Goal: Contribute content

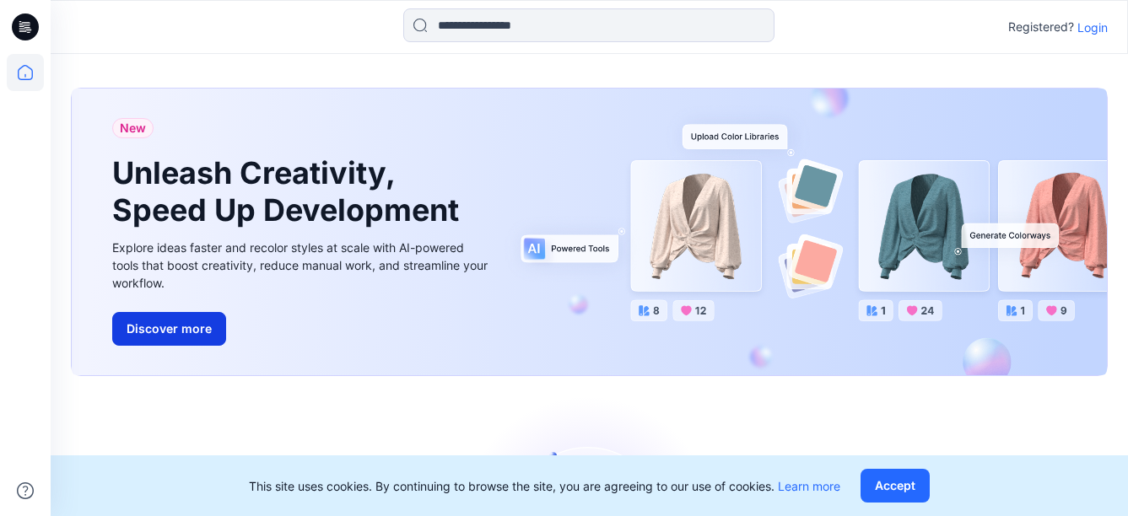
click at [168, 337] on button "Discover more" at bounding box center [169, 329] width 114 height 34
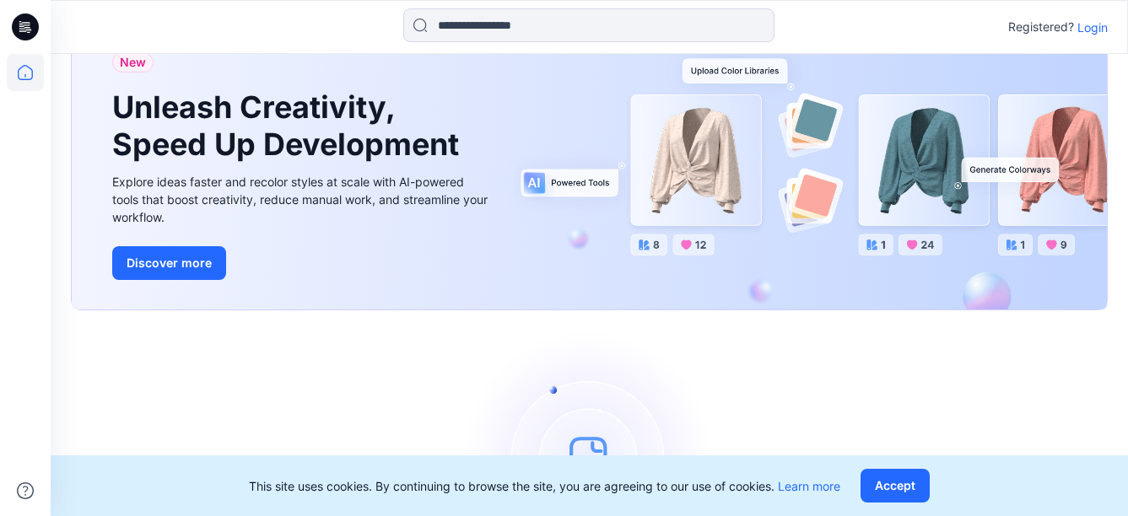
scroll to position [204, 0]
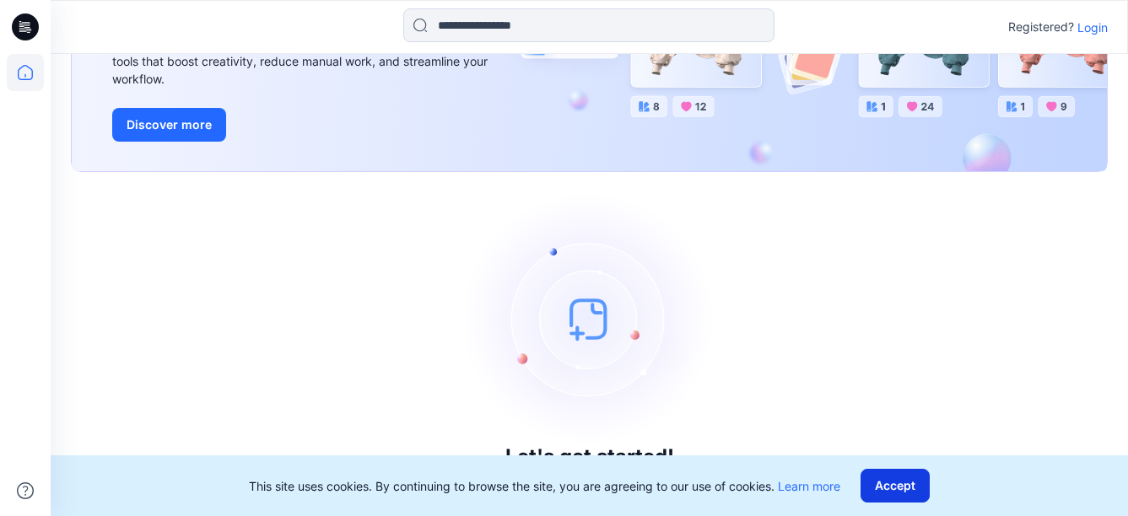
click at [897, 471] on button "Accept" at bounding box center [894, 486] width 69 height 34
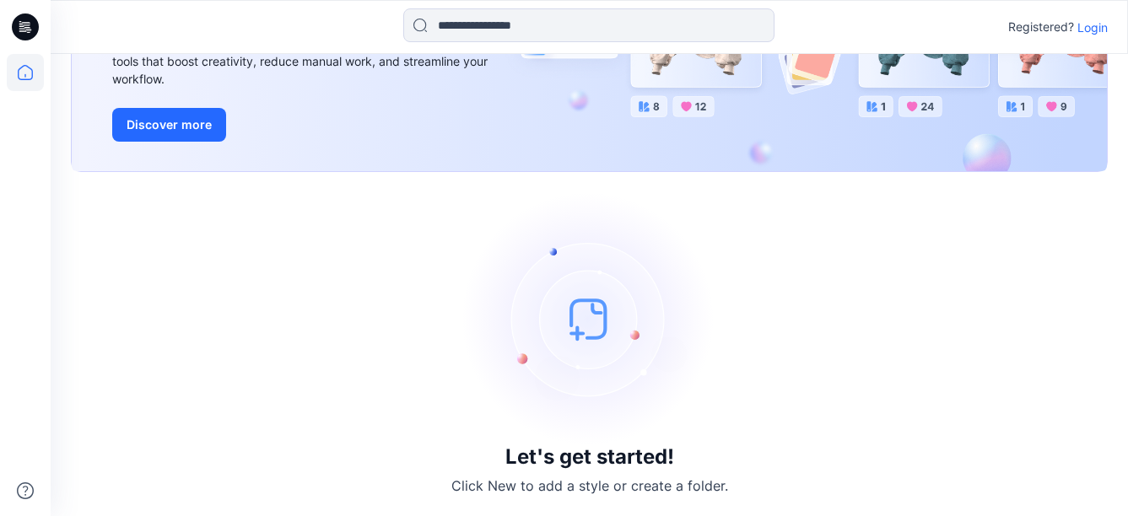
click at [579, 328] on img at bounding box center [589, 318] width 253 height 253
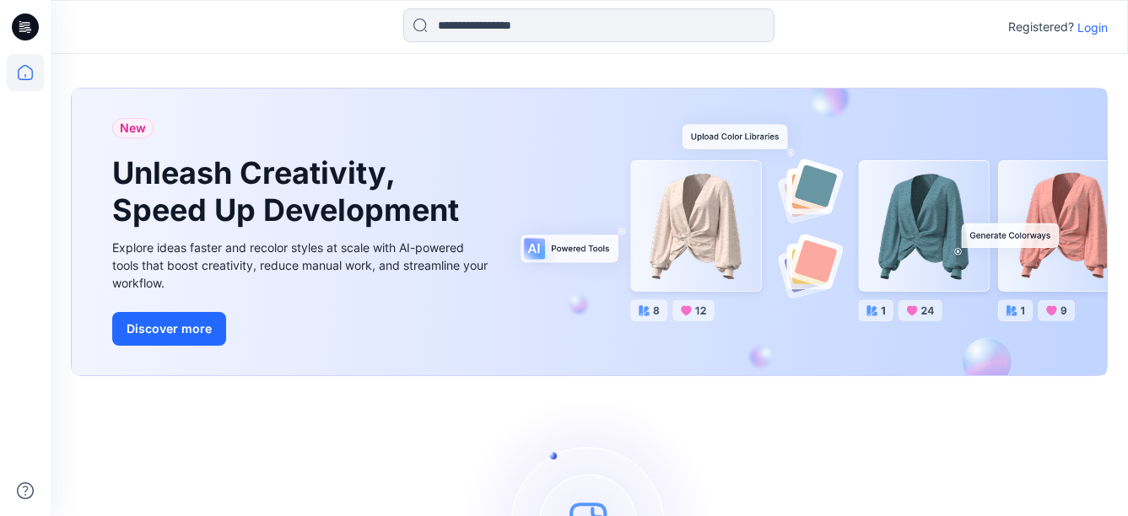
click at [1103, 34] on p "Login" at bounding box center [1092, 28] width 30 height 18
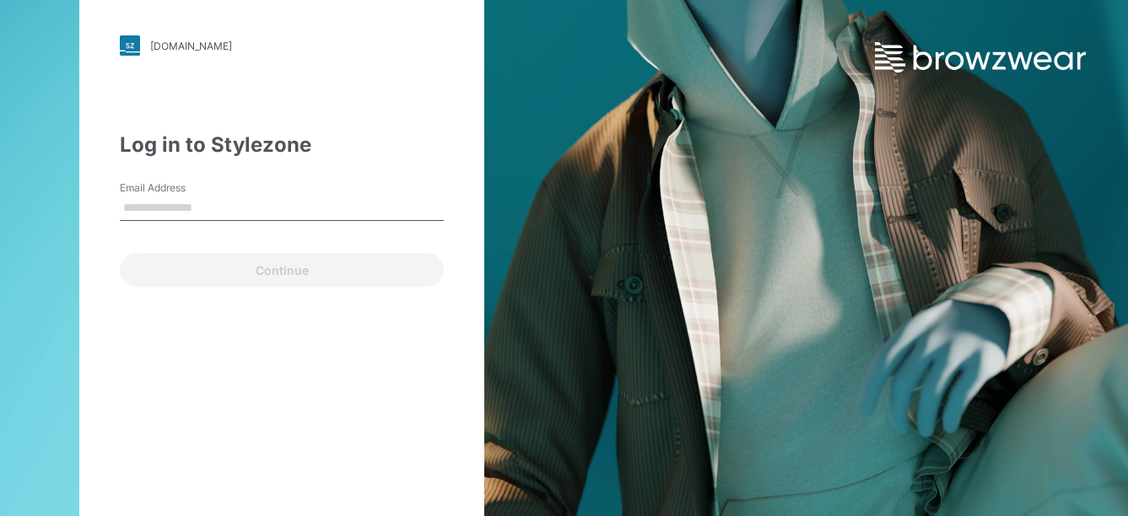
click at [238, 213] on input "Email Address" at bounding box center [282, 208] width 324 height 25
type input "**********"
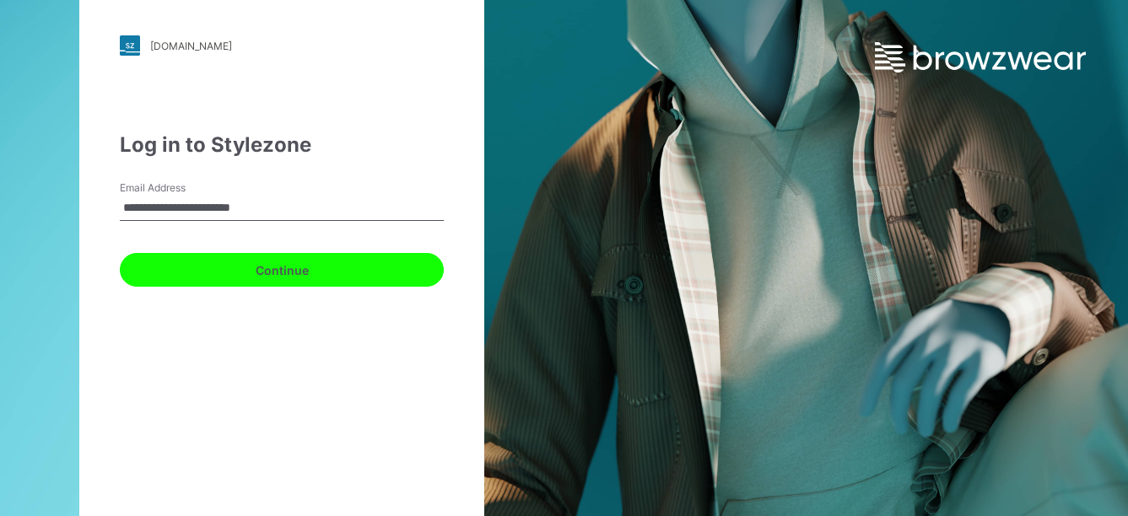
click at [246, 273] on button "Continue" at bounding box center [282, 270] width 324 height 34
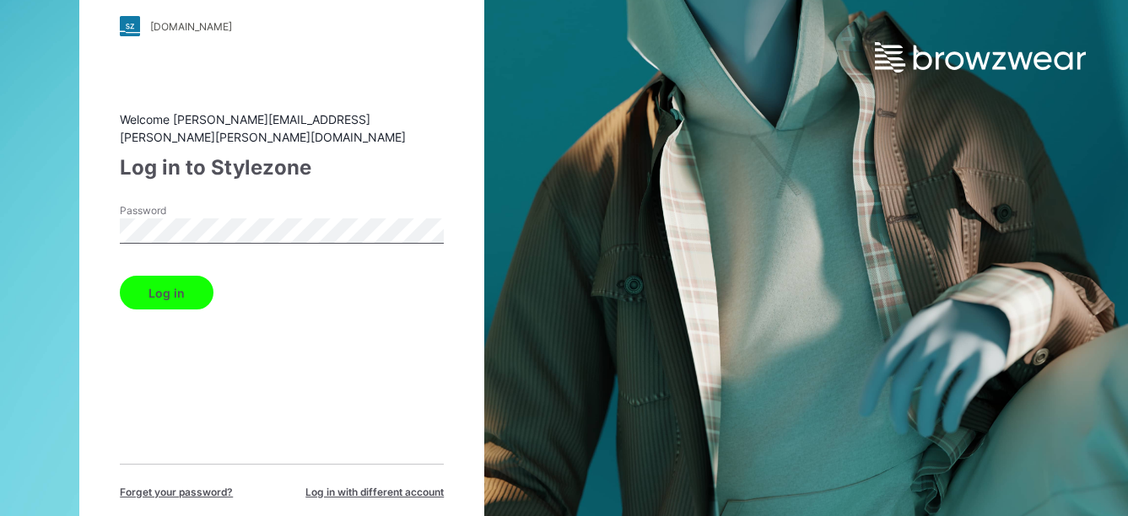
click at [191, 289] on button "Log in" at bounding box center [167, 293] width 94 height 34
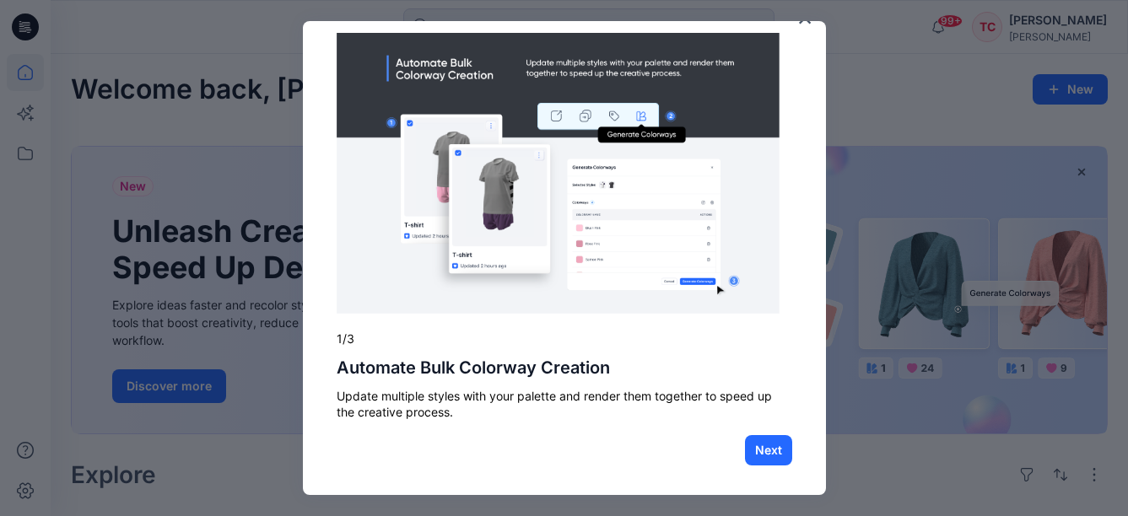
scroll to position [27, 0]
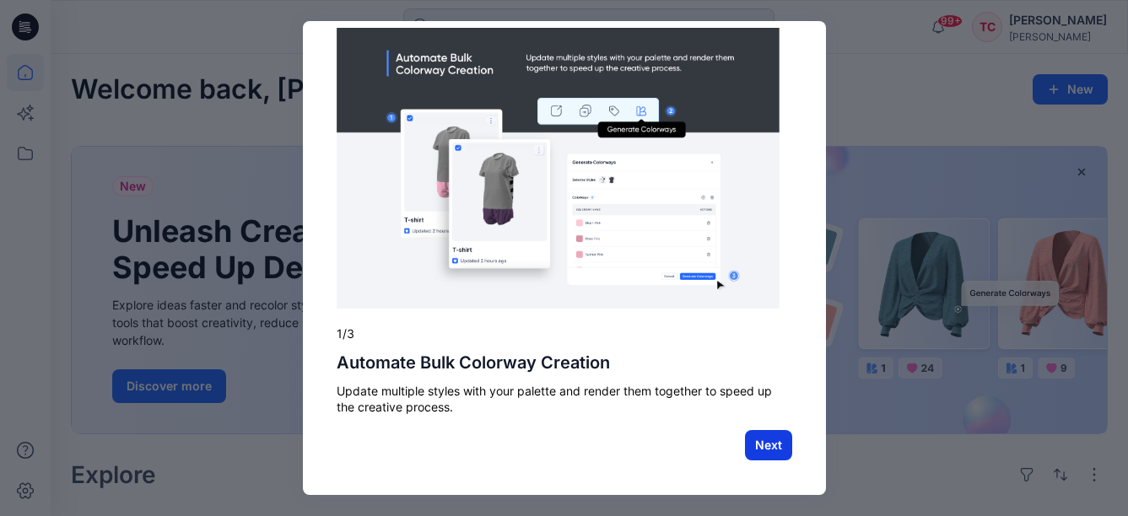
click at [745, 439] on button "Next" at bounding box center [768, 445] width 47 height 30
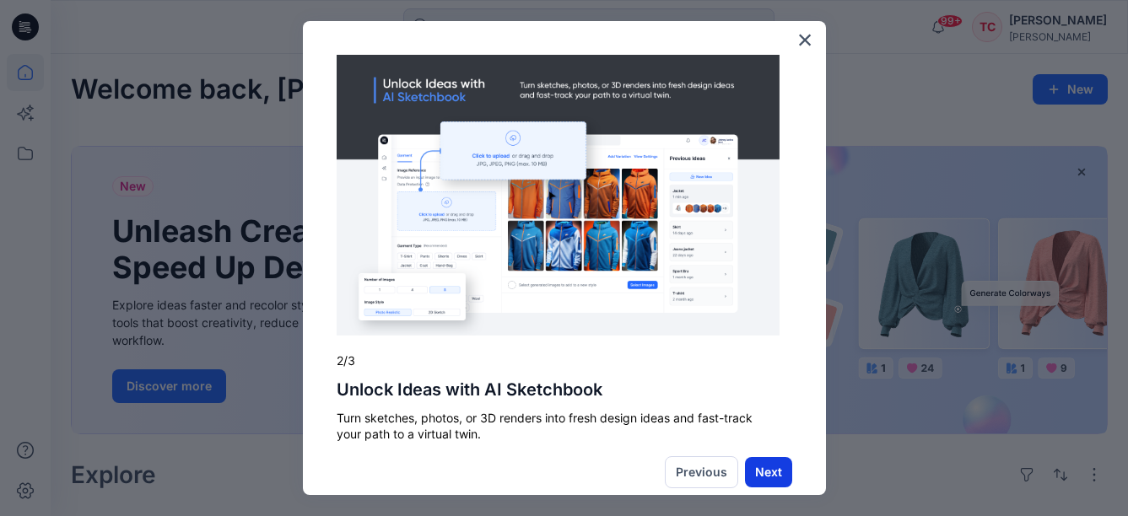
click at [757, 468] on button "Next" at bounding box center [768, 472] width 47 height 30
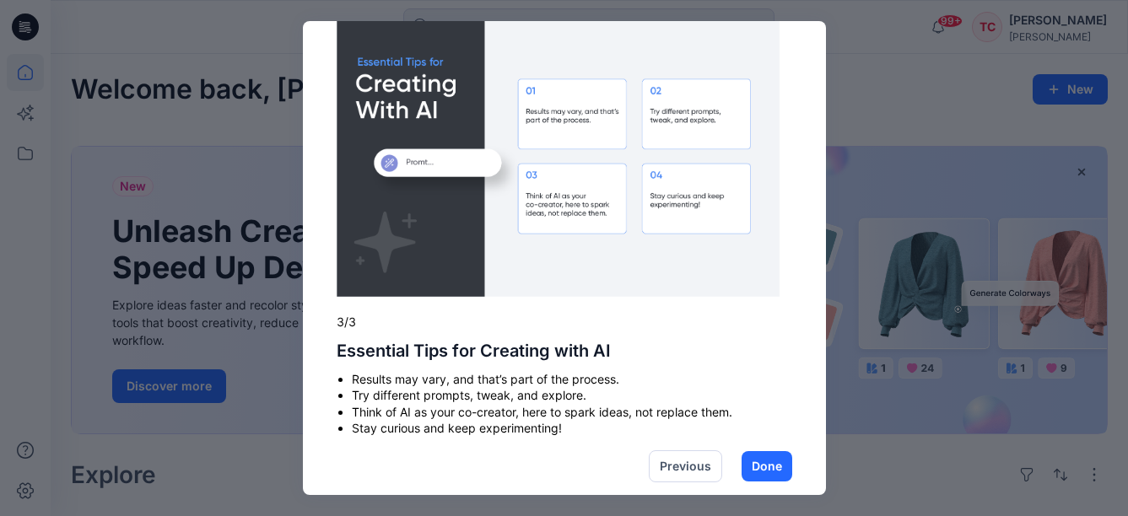
scroll to position [60, 0]
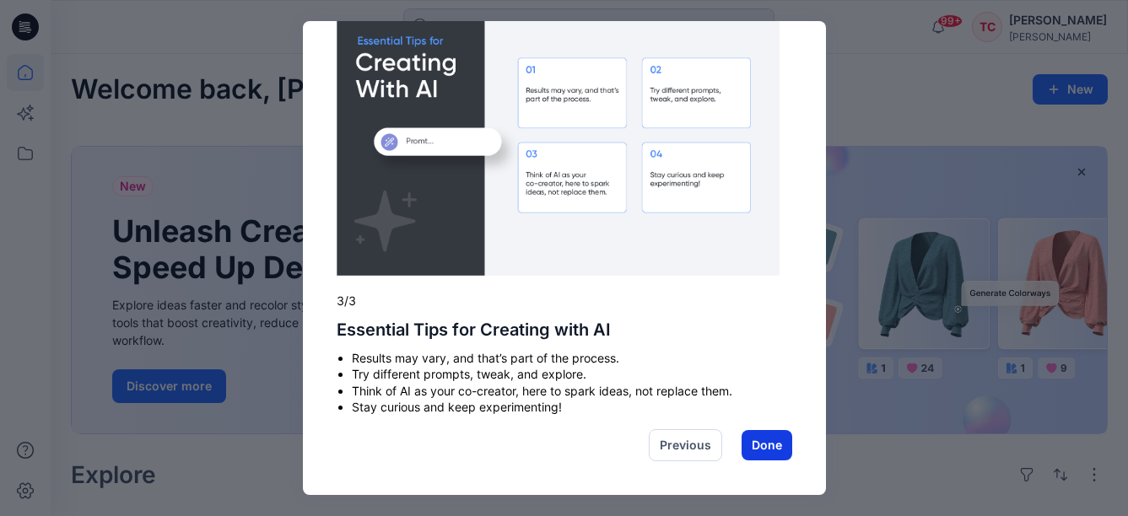
click at [741, 447] on button "Done" at bounding box center [766, 445] width 51 height 30
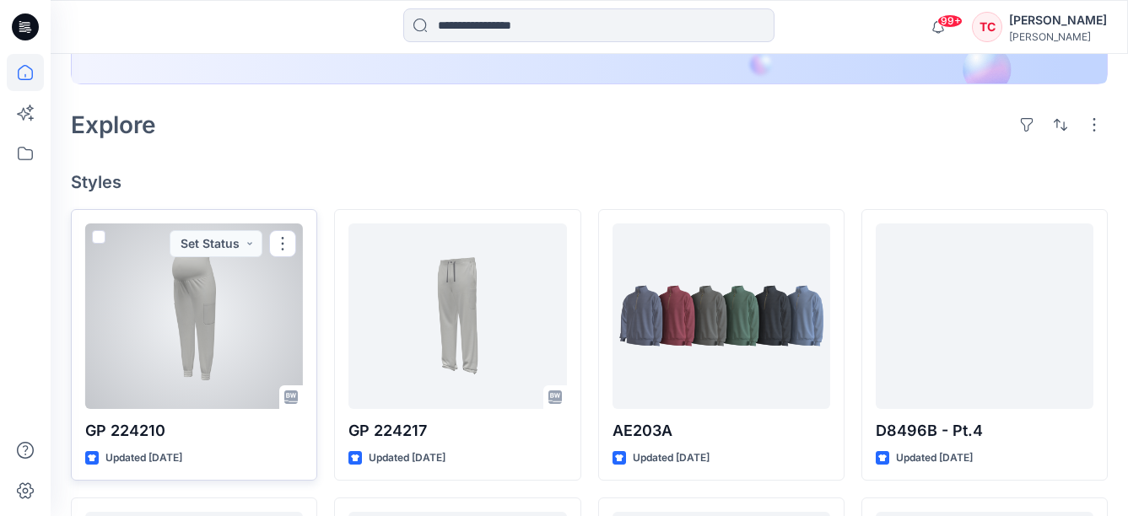
scroll to position [337, 0]
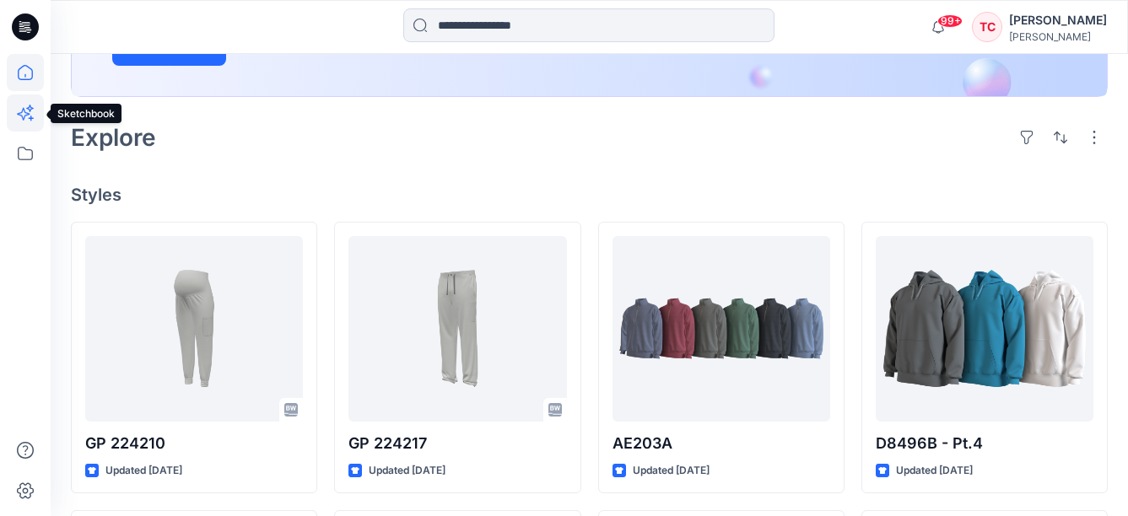
click at [21, 112] on icon at bounding box center [23, 114] width 13 height 13
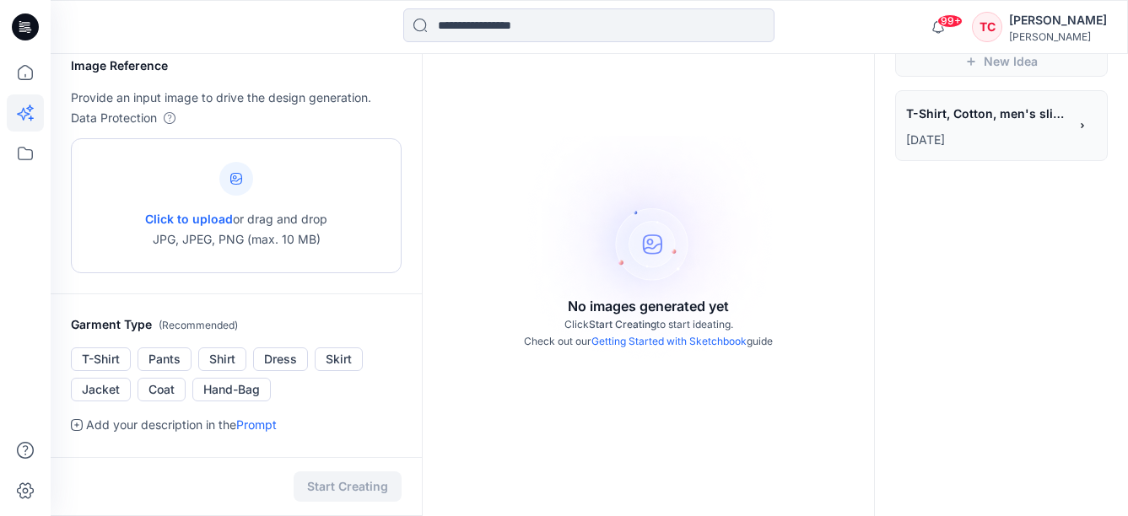
scroll to position [84, 0]
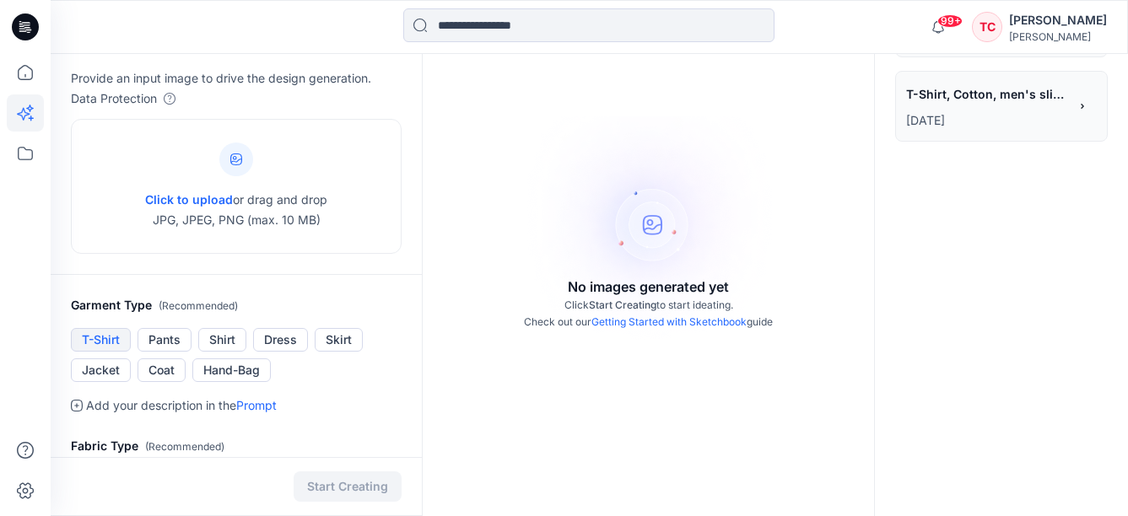
click at [97, 342] on button "T-Shirt" at bounding box center [101, 340] width 60 height 24
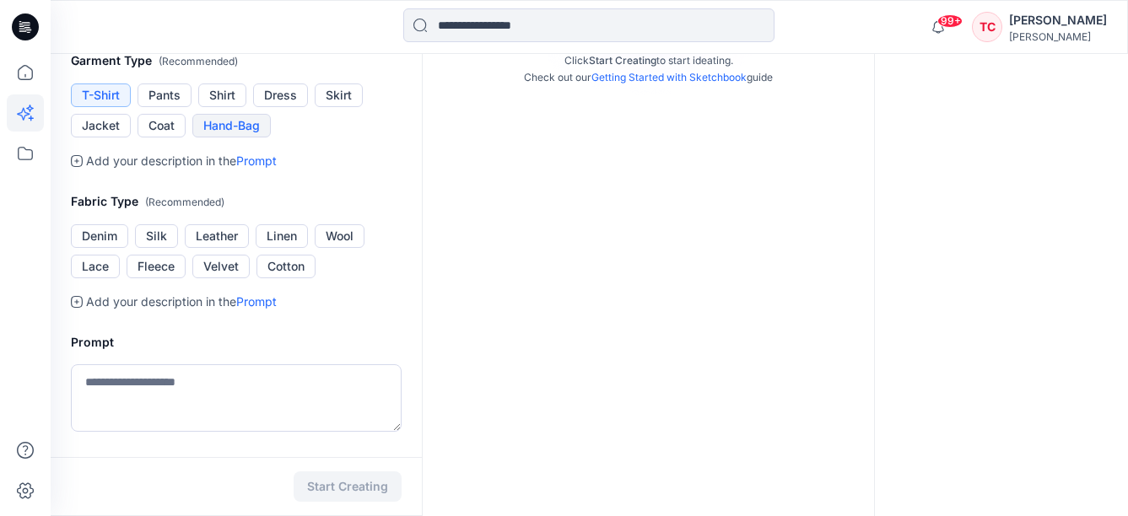
scroll to position [337, 0]
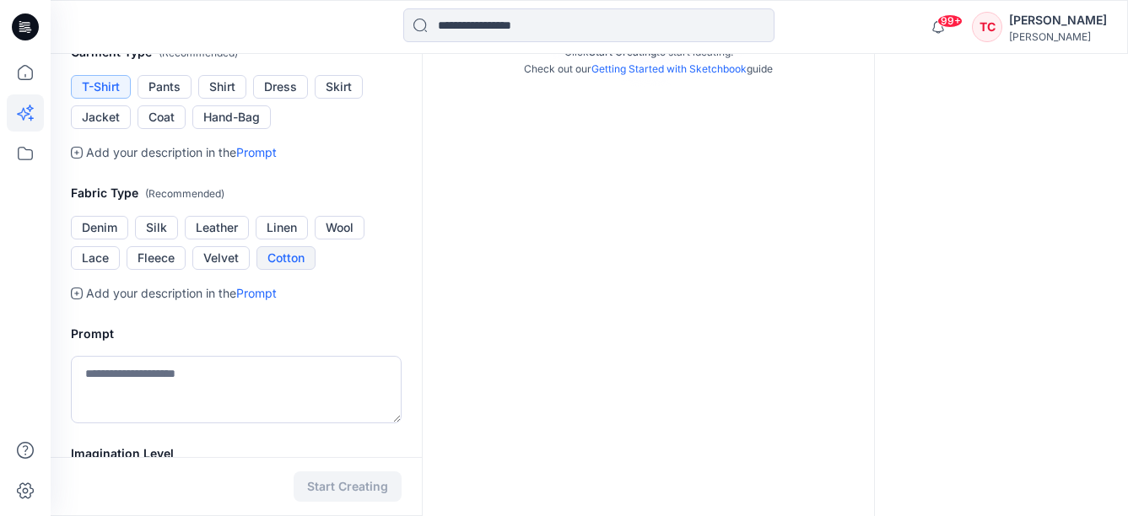
click at [268, 252] on button "Cotton" at bounding box center [285, 258] width 59 height 24
click at [242, 390] on textarea at bounding box center [236, 389] width 331 height 67
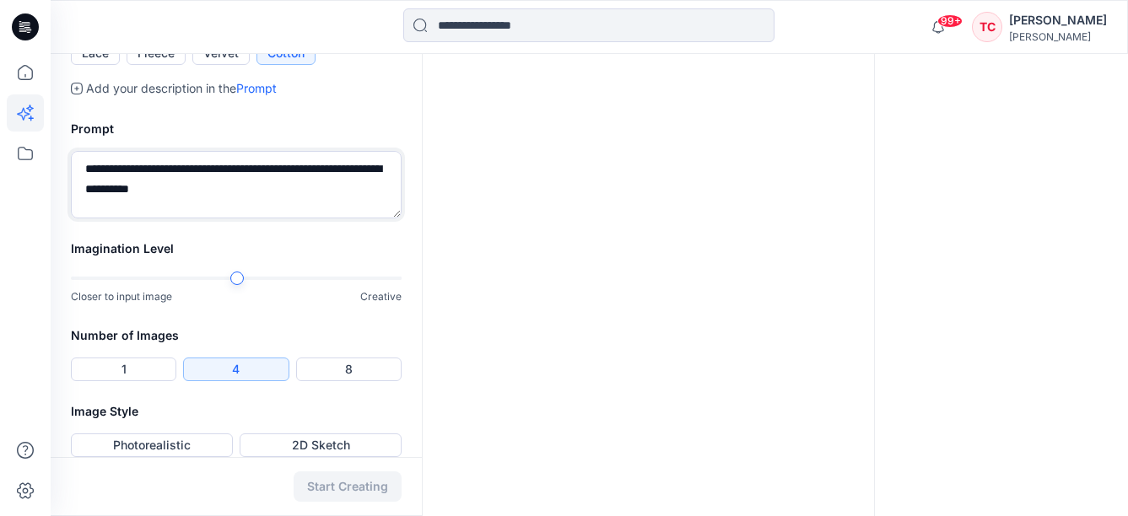
scroll to position [563, 0]
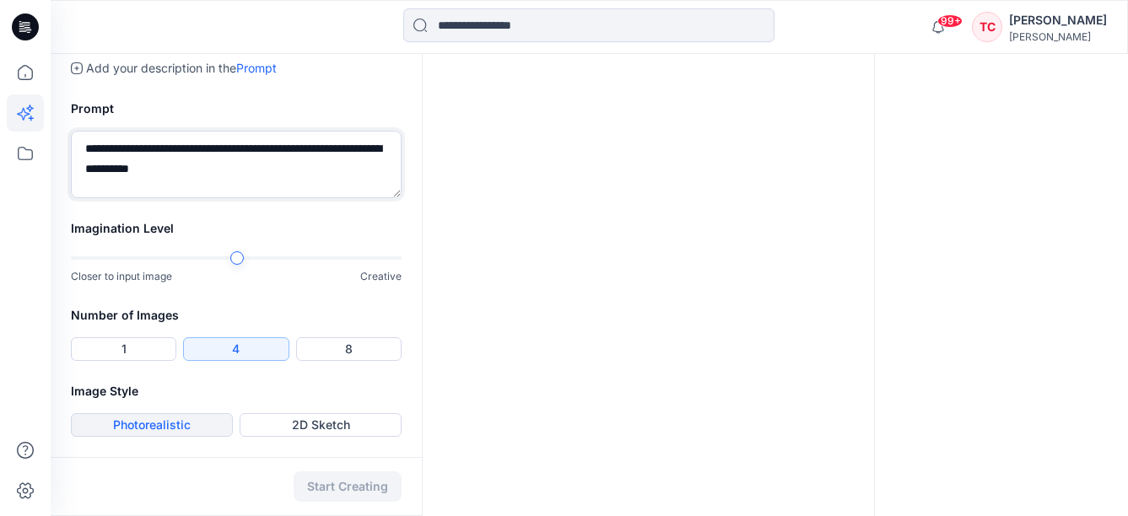
type textarea "**********"
click at [209, 423] on button "Photorealistic" at bounding box center [152, 425] width 162 height 24
click at [348, 485] on div "Start Creating" at bounding box center [236, 486] width 371 height 59
click at [293, 423] on button "2D Sketch" at bounding box center [321, 425] width 162 height 24
click at [186, 425] on button "Photorealistic" at bounding box center [152, 425] width 162 height 24
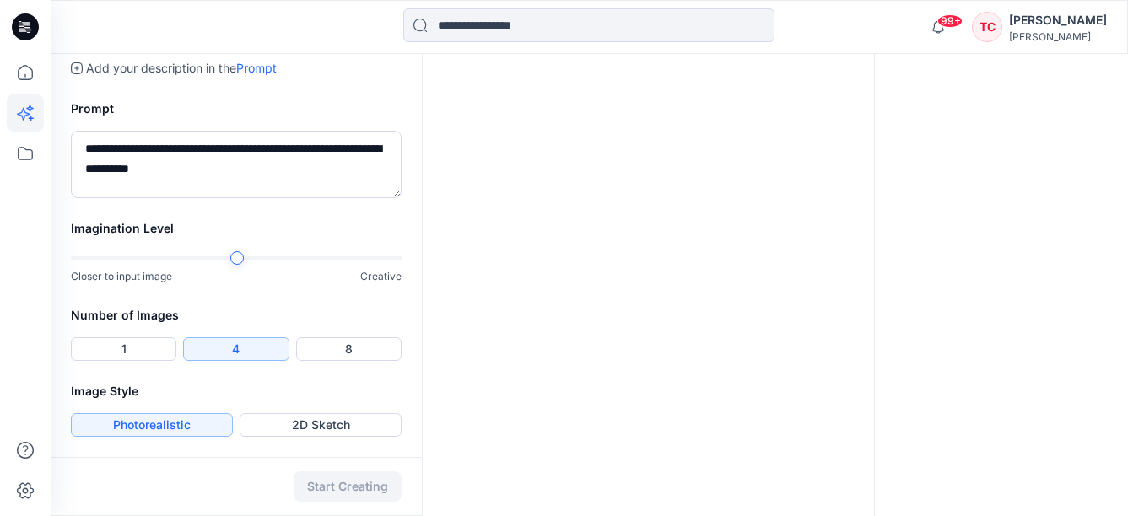
click at [318, 481] on div "Start Creating" at bounding box center [236, 486] width 371 height 59
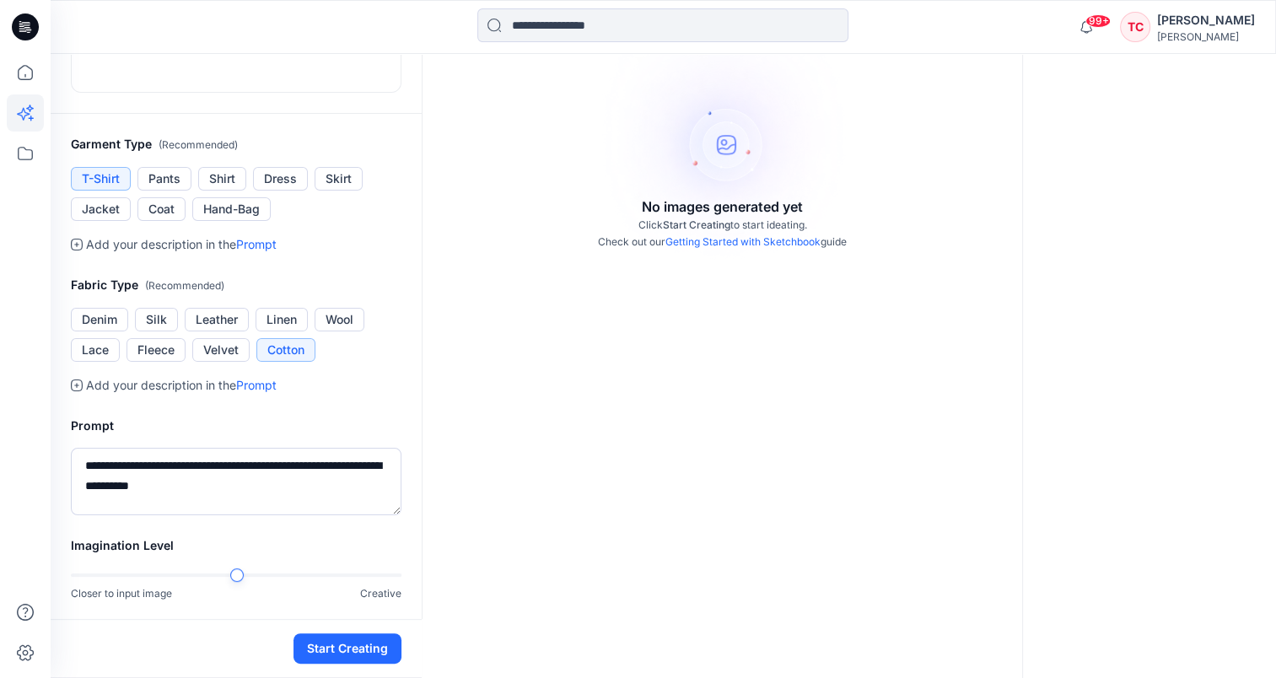
scroll to position [422, 0]
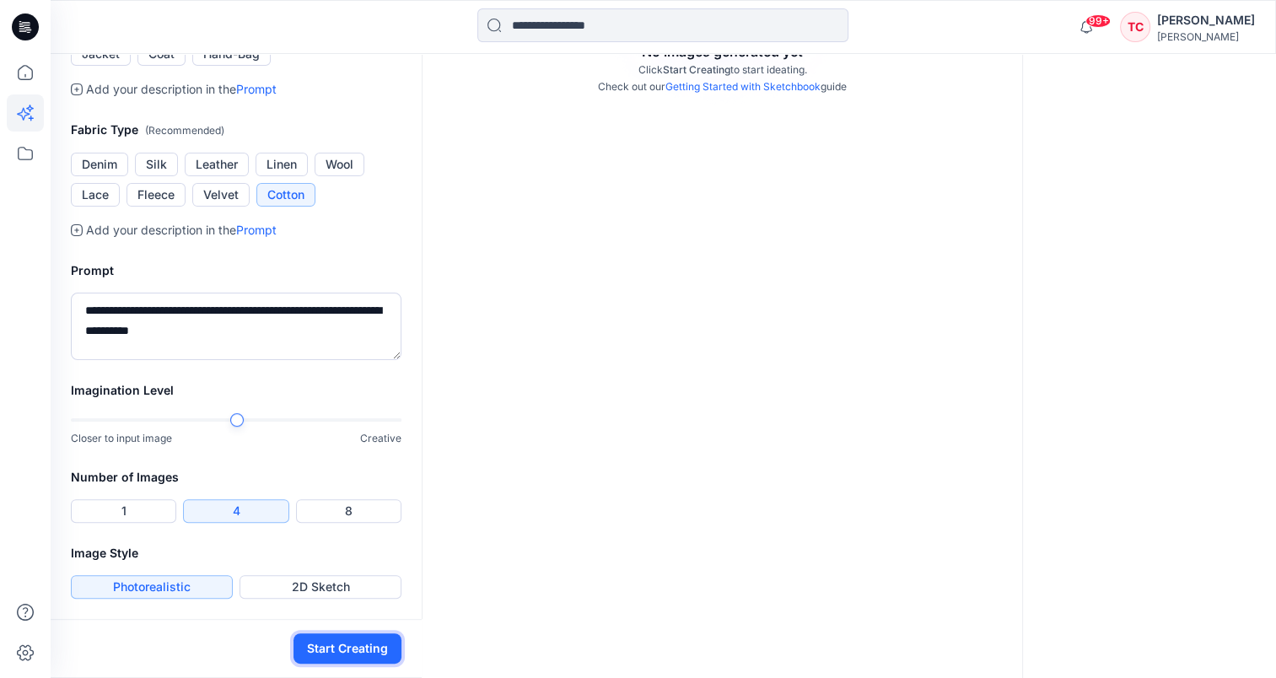
click at [315, 515] on button "Start Creating" at bounding box center [347, 648] width 108 height 30
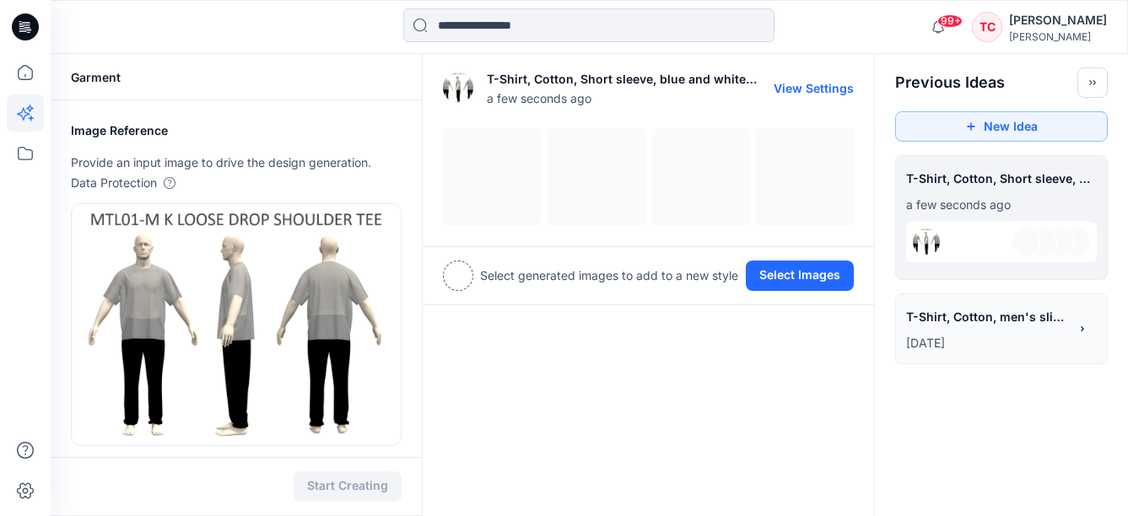
click at [810, 84] on button "View Settings" at bounding box center [813, 88] width 80 height 14
click at [515, 164] on div at bounding box center [648, 177] width 411 height 98
click at [776, 274] on button "Select Images" at bounding box center [800, 276] width 108 height 30
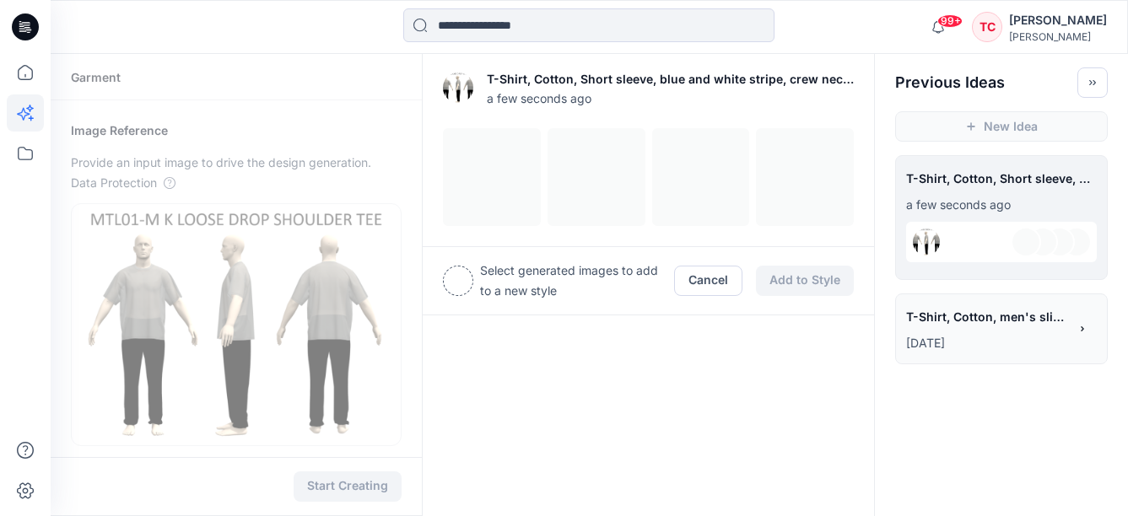
click at [486, 189] on div at bounding box center [648, 177] width 411 height 98
click at [589, 178] on img at bounding box center [596, 177] width 96 height 96
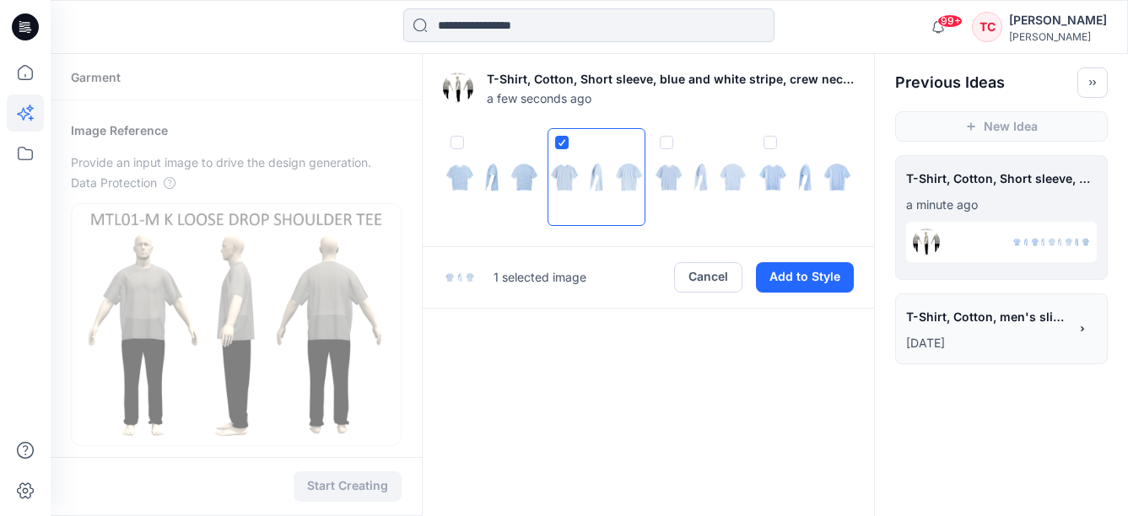
click at [600, 180] on img at bounding box center [596, 177] width 96 height 96
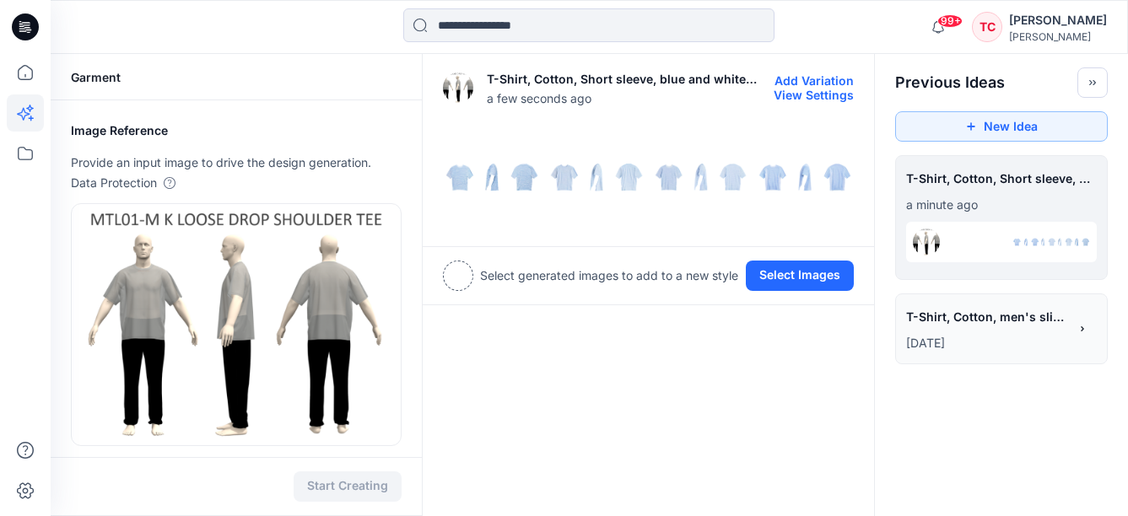
click at [557, 174] on img at bounding box center [596, 177] width 96 height 96
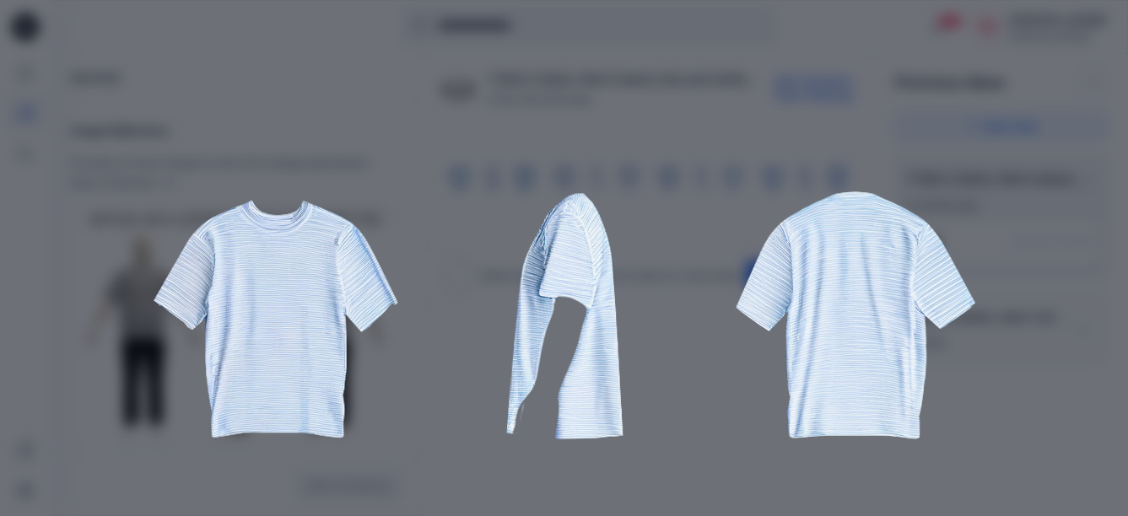
scroll to position [337, 0]
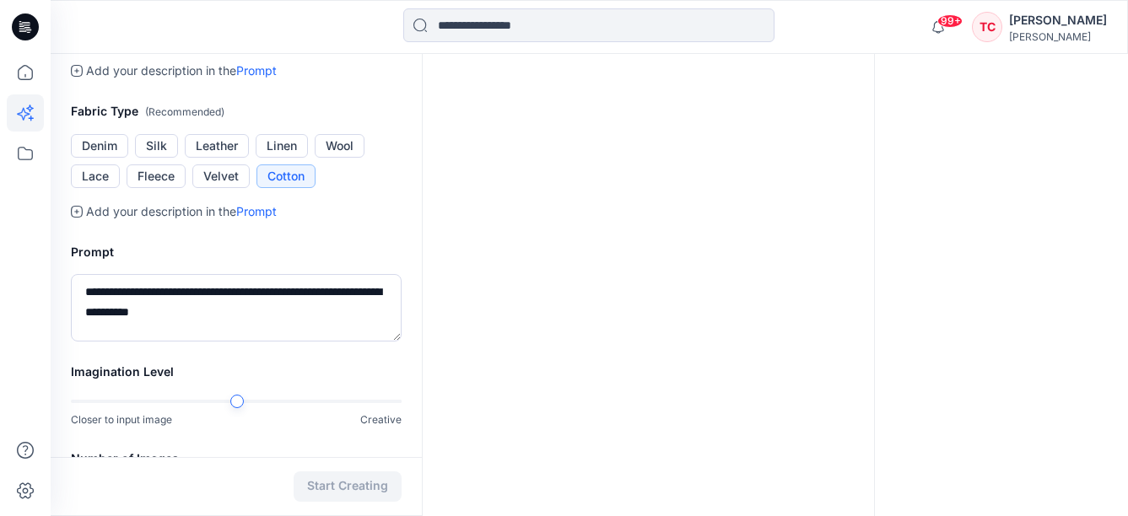
scroll to position [670, 0]
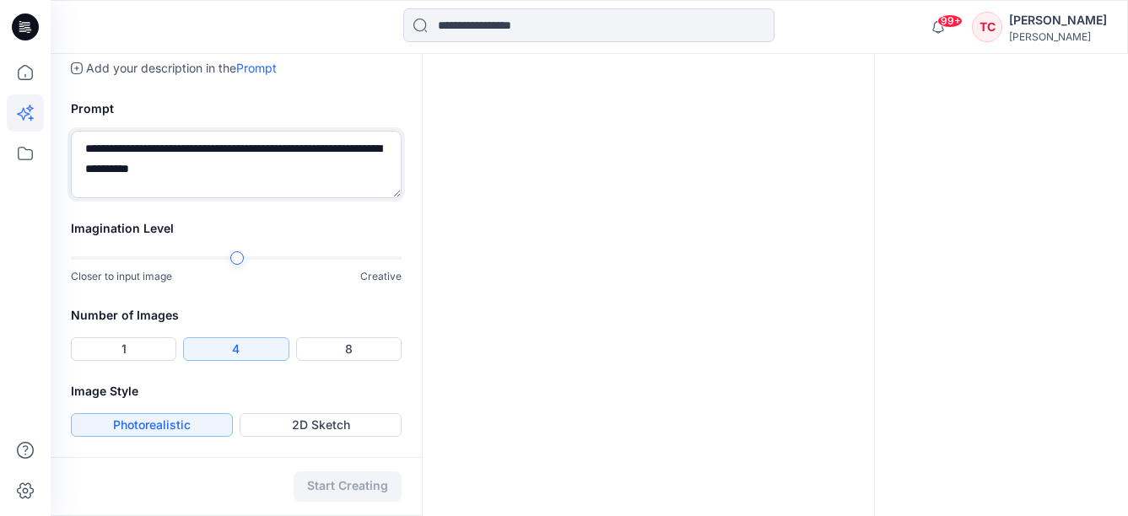
drag, startPoint x: 285, startPoint y: 148, endPoint x: 311, endPoint y: 146, distance: 26.2
click at [311, 146] on textarea "**********" at bounding box center [236, 164] width 331 height 67
click at [260, 170] on textarea "**********" at bounding box center [236, 164] width 331 height 67
click at [115, 150] on textarea "**********" at bounding box center [236, 164] width 331 height 67
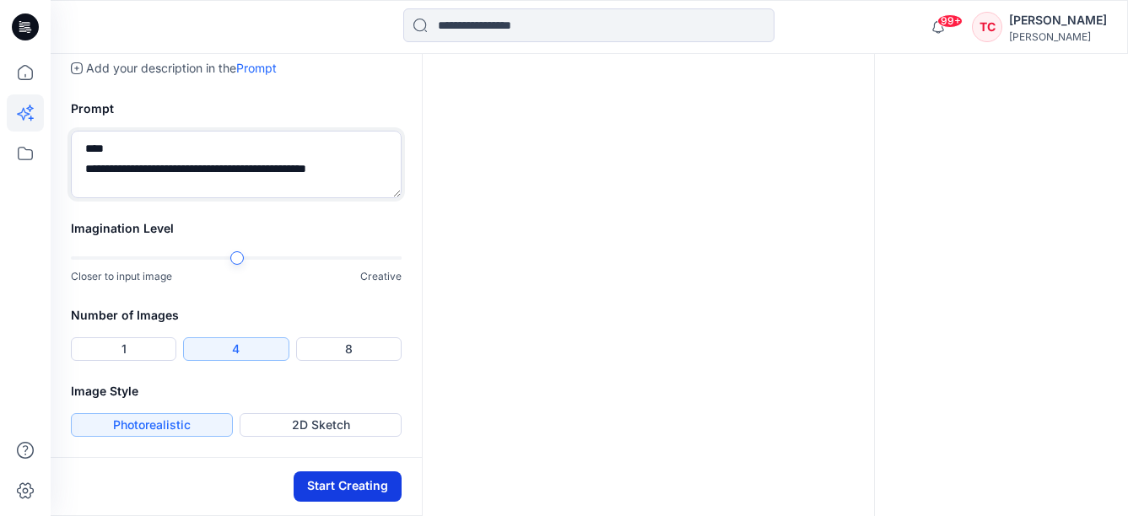
type textarea "**********"
click at [308, 485] on button "Start Creating" at bounding box center [347, 486] width 108 height 30
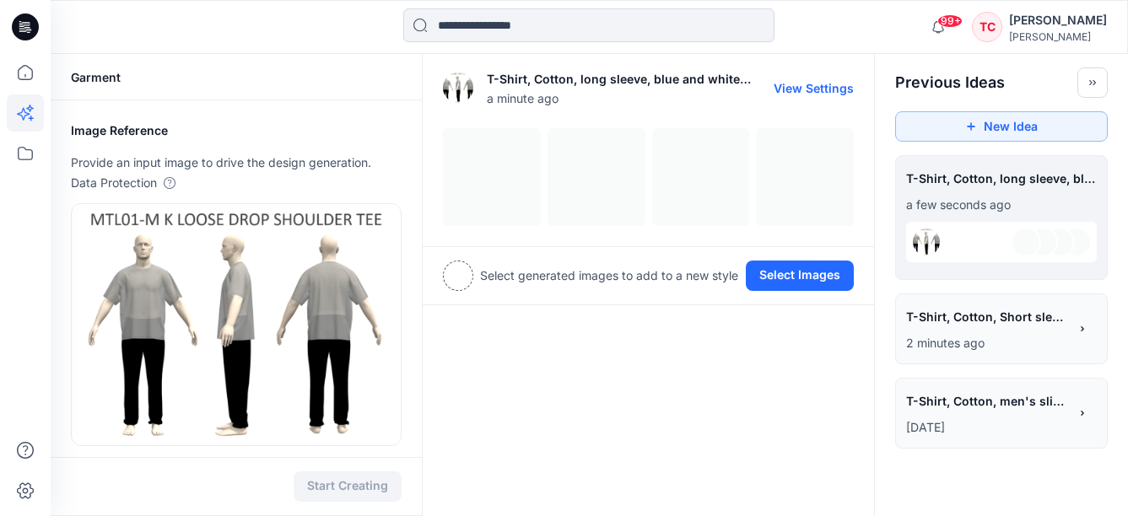
click at [472, 153] on div at bounding box center [648, 177] width 411 height 98
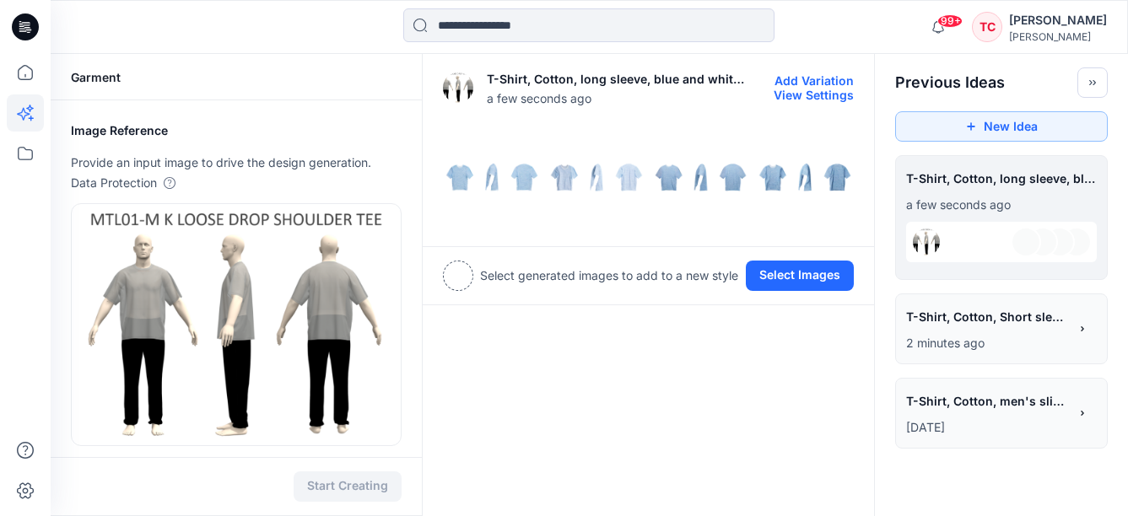
click at [680, 180] on img at bounding box center [701, 177] width 96 height 96
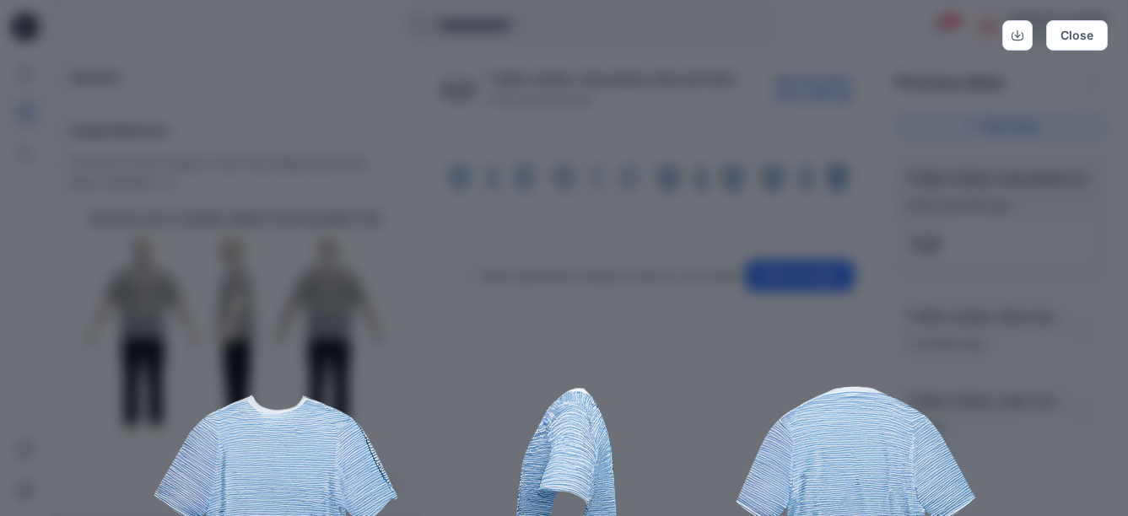
scroll to position [253, 0]
